Goal: Learn about a topic

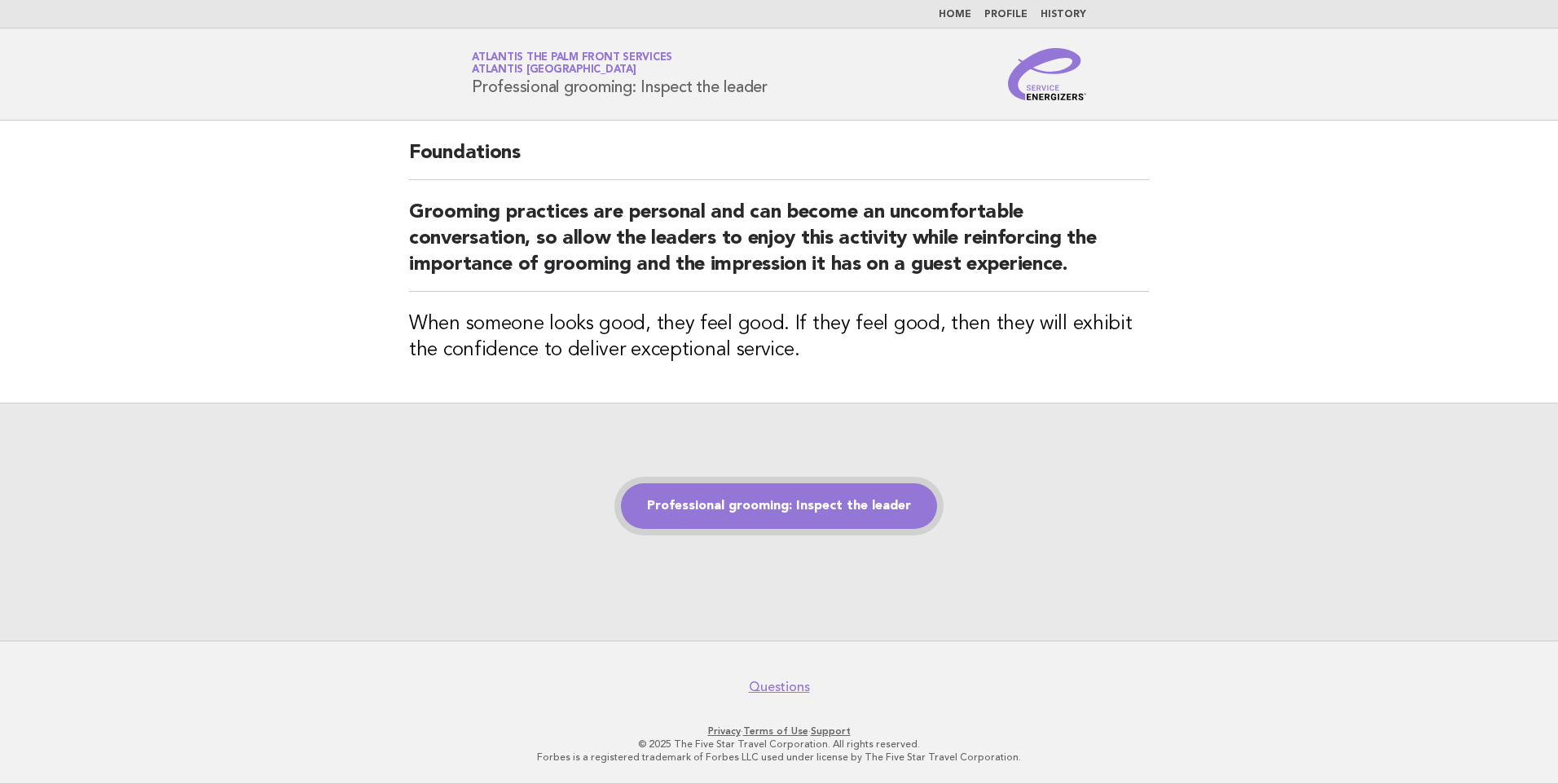
click at [792, 487] on link "Professional grooming: Inspect the leader" at bounding box center [779, 506] width 317 height 46
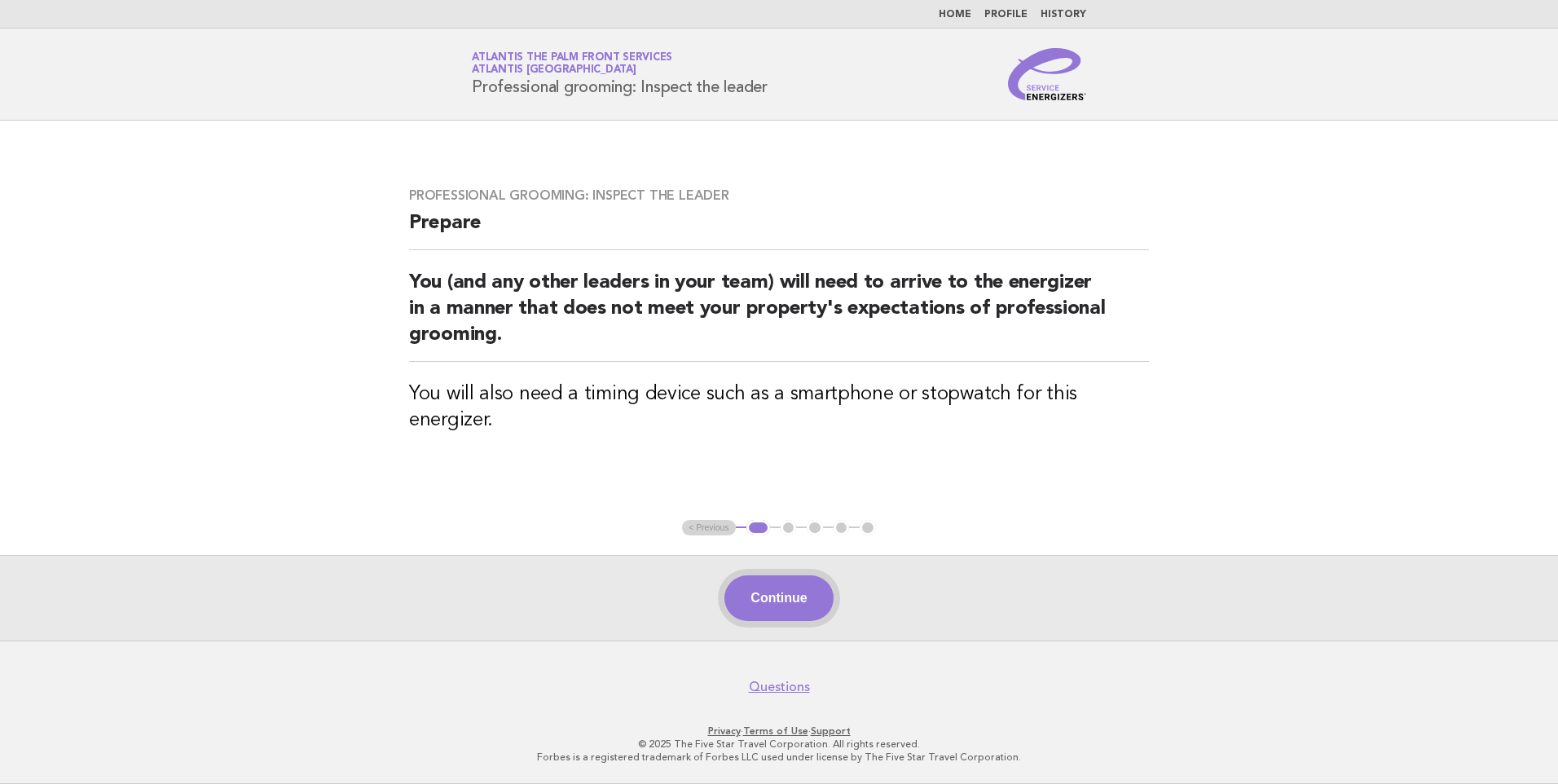
click at [778, 594] on button "Continue" at bounding box center [779, 598] width 108 height 46
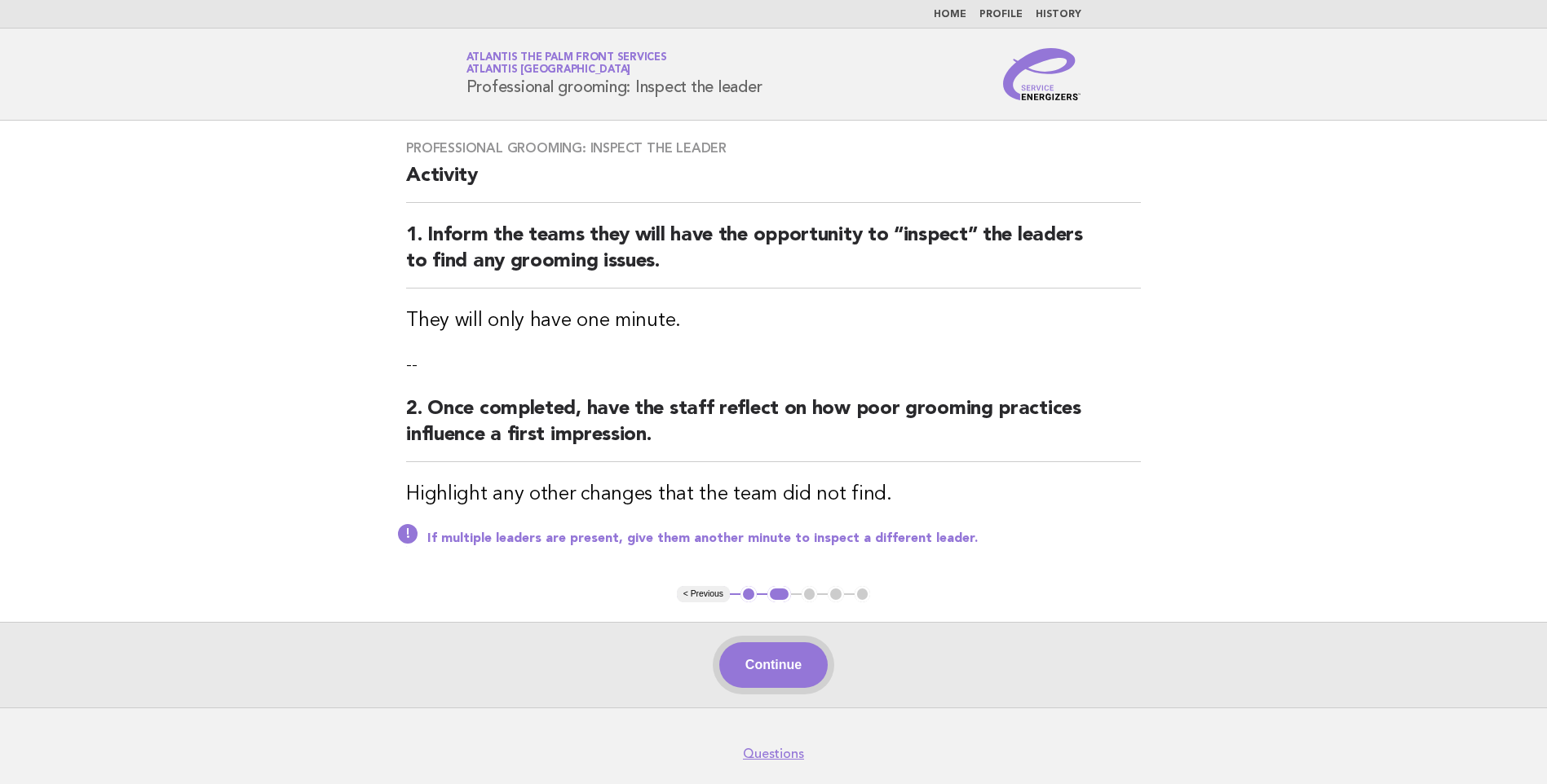
click at [805, 679] on button "Continue" at bounding box center [774, 665] width 108 height 46
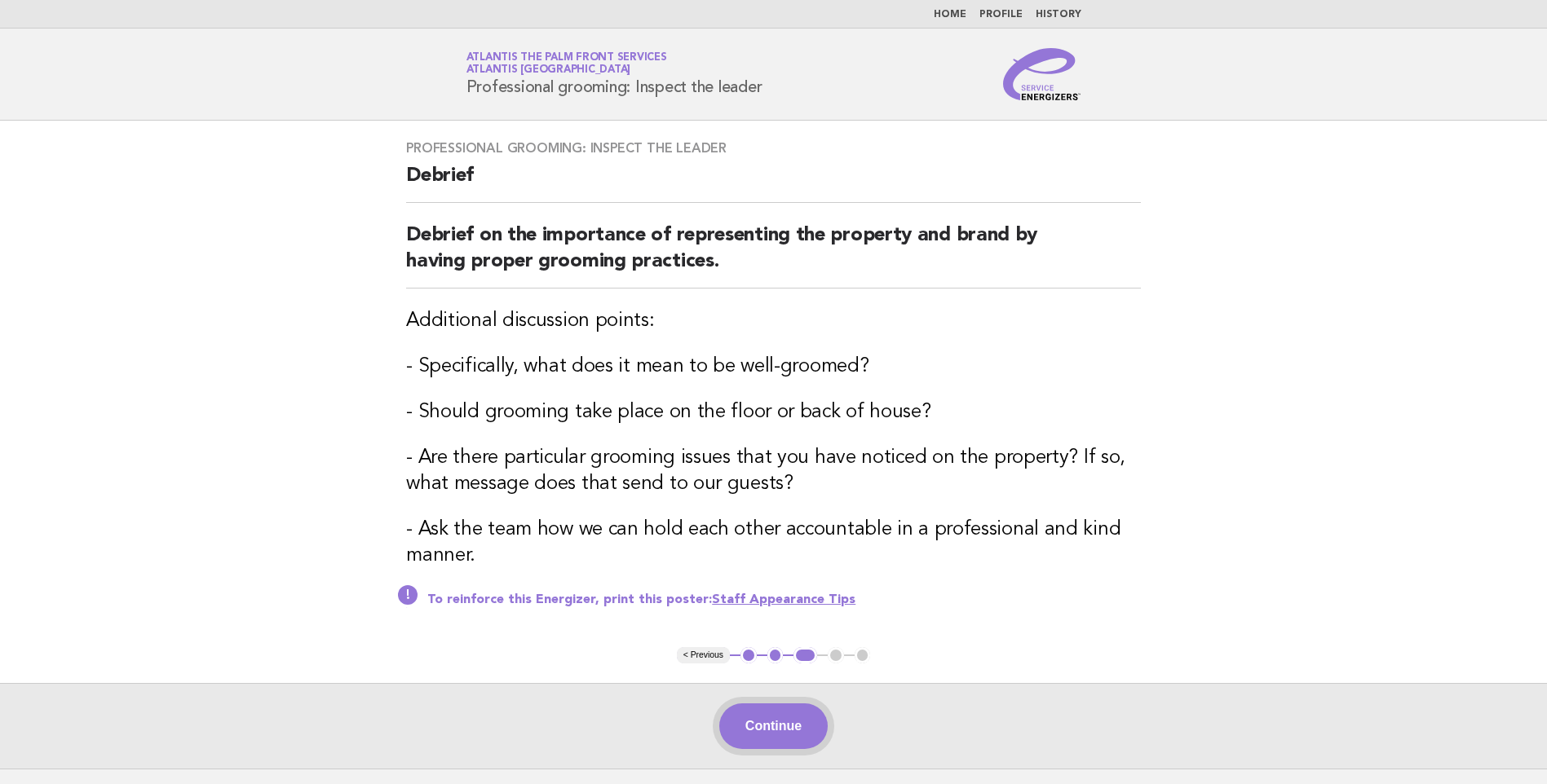
click at [784, 737] on button "Continue" at bounding box center [774, 726] width 108 height 46
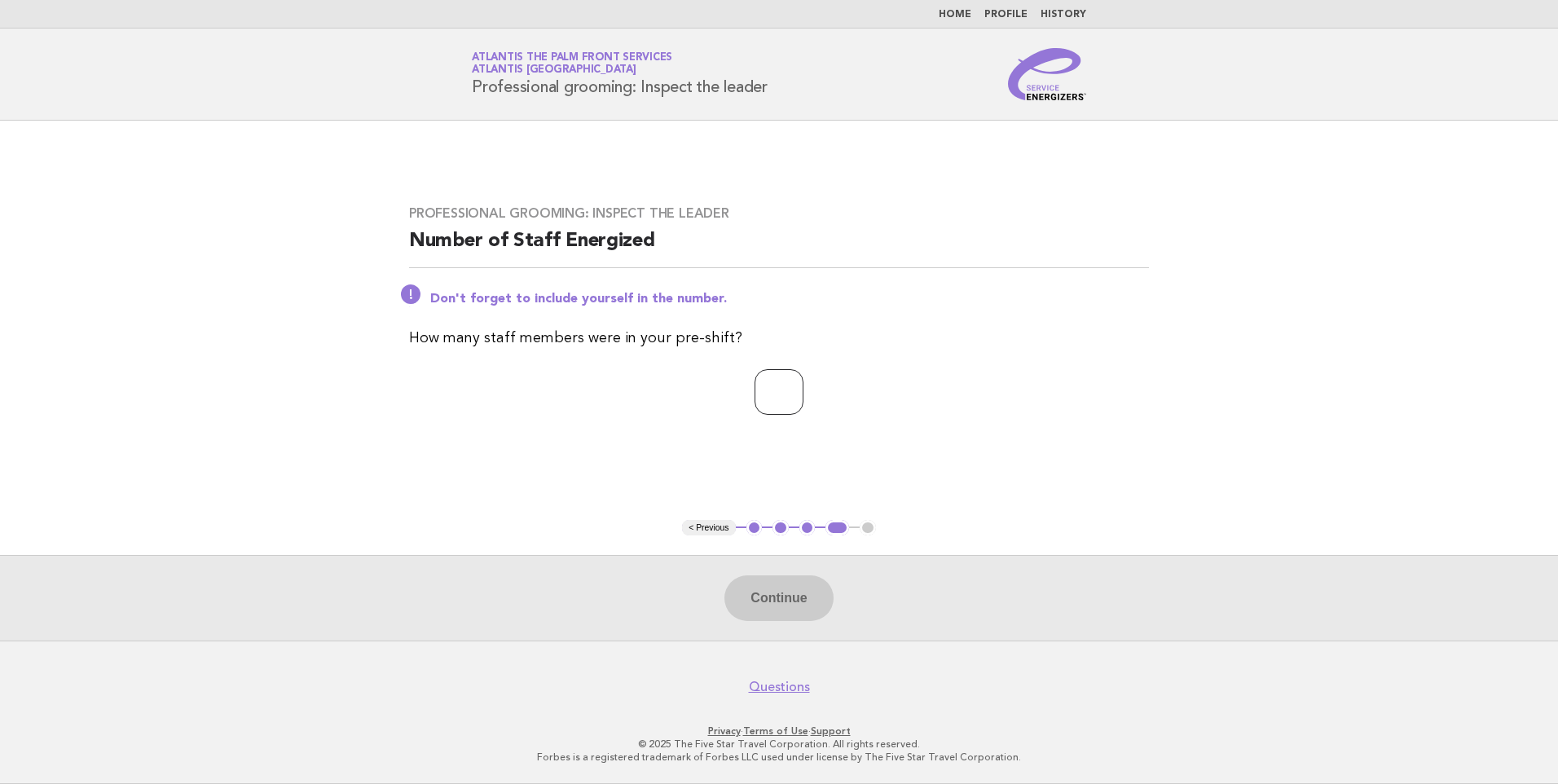
click at [788, 398] on input "number" at bounding box center [779, 392] width 49 height 46
type input "*"
click at [763, 597] on button "Continue" at bounding box center [779, 598] width 108 height 46
